Goal: Transaction & Acquisition: Purchase product/service

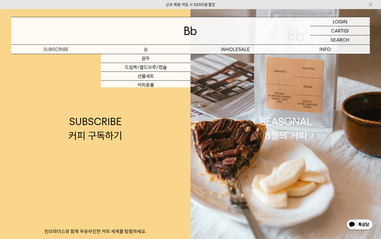
click at [151, 50] on p "숍" at bounding box center [146, 49] width 90 height 9
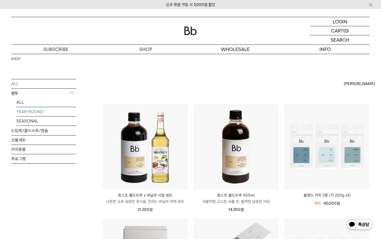
click at [27, 112] on link "YEAR-ROUND" at bounding box center [46, 111] width 60 height 9
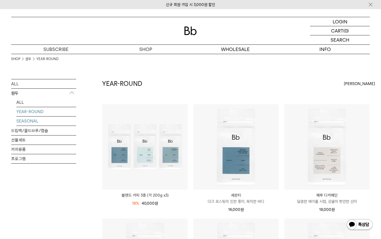
click at [30, 121] on link "SEASONAL" at bounding box center [46, 121] width 60 height 9
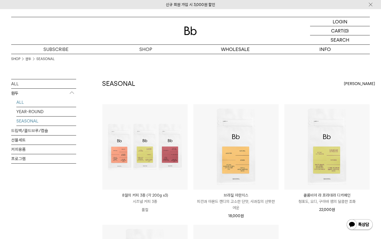
click at [21, 102] on link "ALL" at bounding box center [46, 102] width 60 height 9
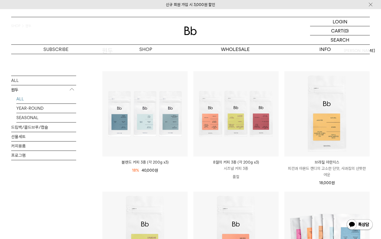
scroll to position [24, 0]
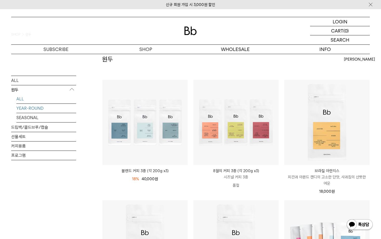
click at [37, 108] on link "YEAR-ROUND" at bounding box center [46, 108] width 60 height 9
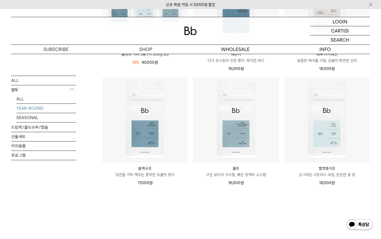
scroll to position [142, 0]
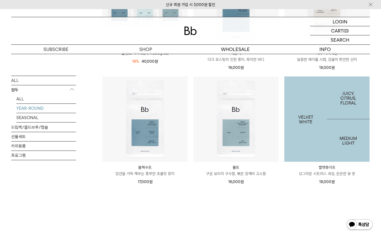
click at [352, 130] on img at bounding box center [327, 118] width 85 height 85
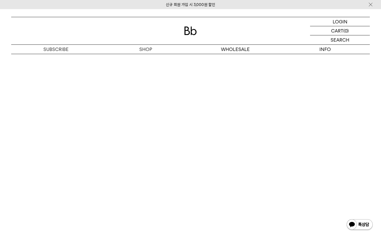
scroll to position [1105, 0]
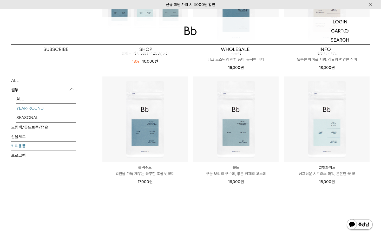
click at [24, 147] on link "커피용품" at bounding box center [43, 145] width 65 height 9
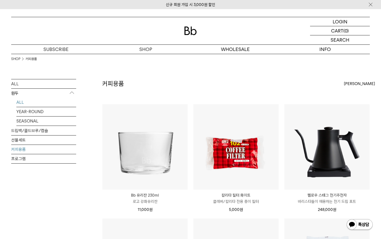
click at [22, 103] on link "ALL" at bounding box center [46, 102] width 60 height 9
